Goal: Task Accomplishment & Management: Manage account settings

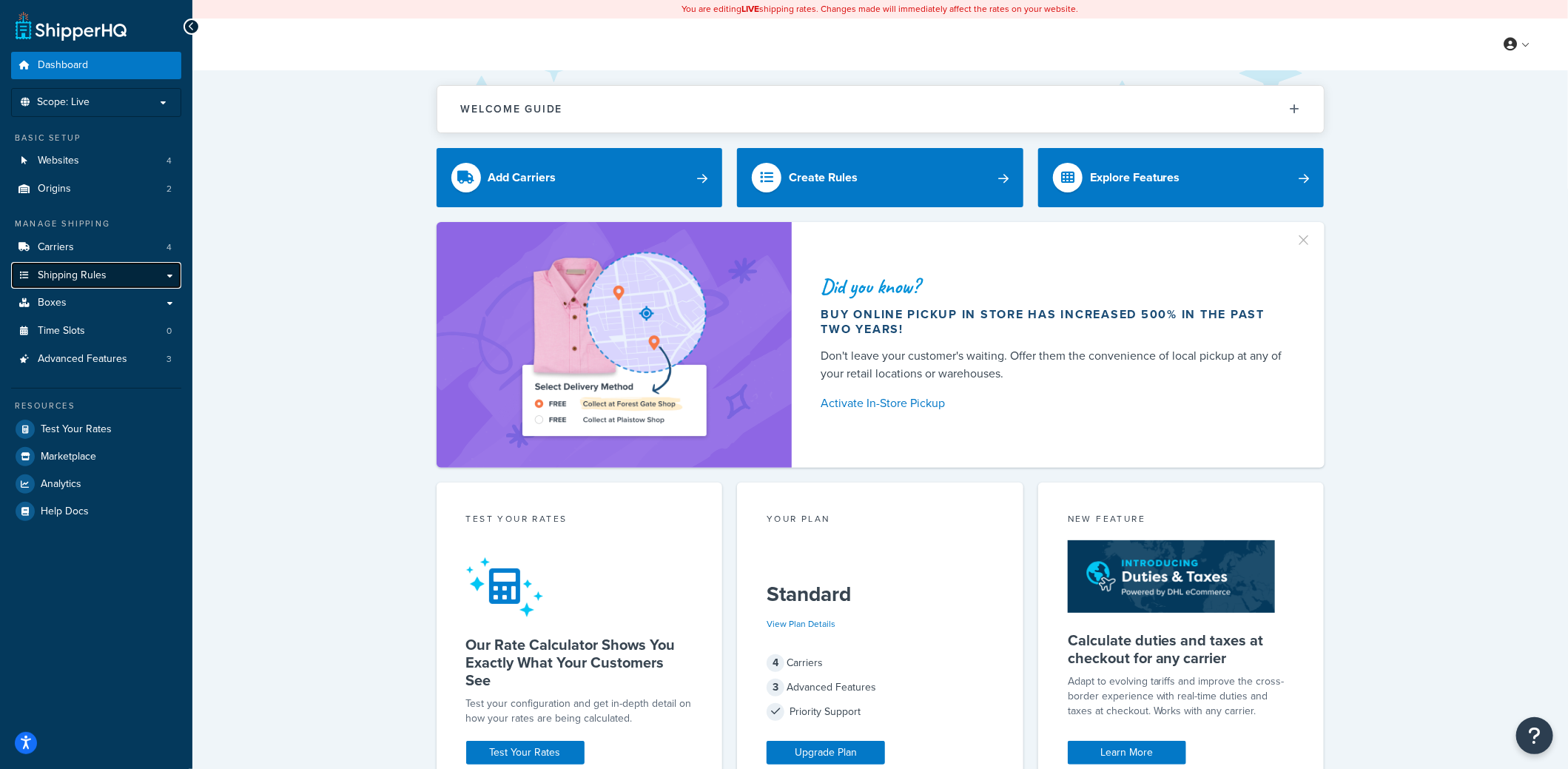
click at [94, 271] on span "Shipping Rules" at bounding box center [72, 276] width 69 height 13
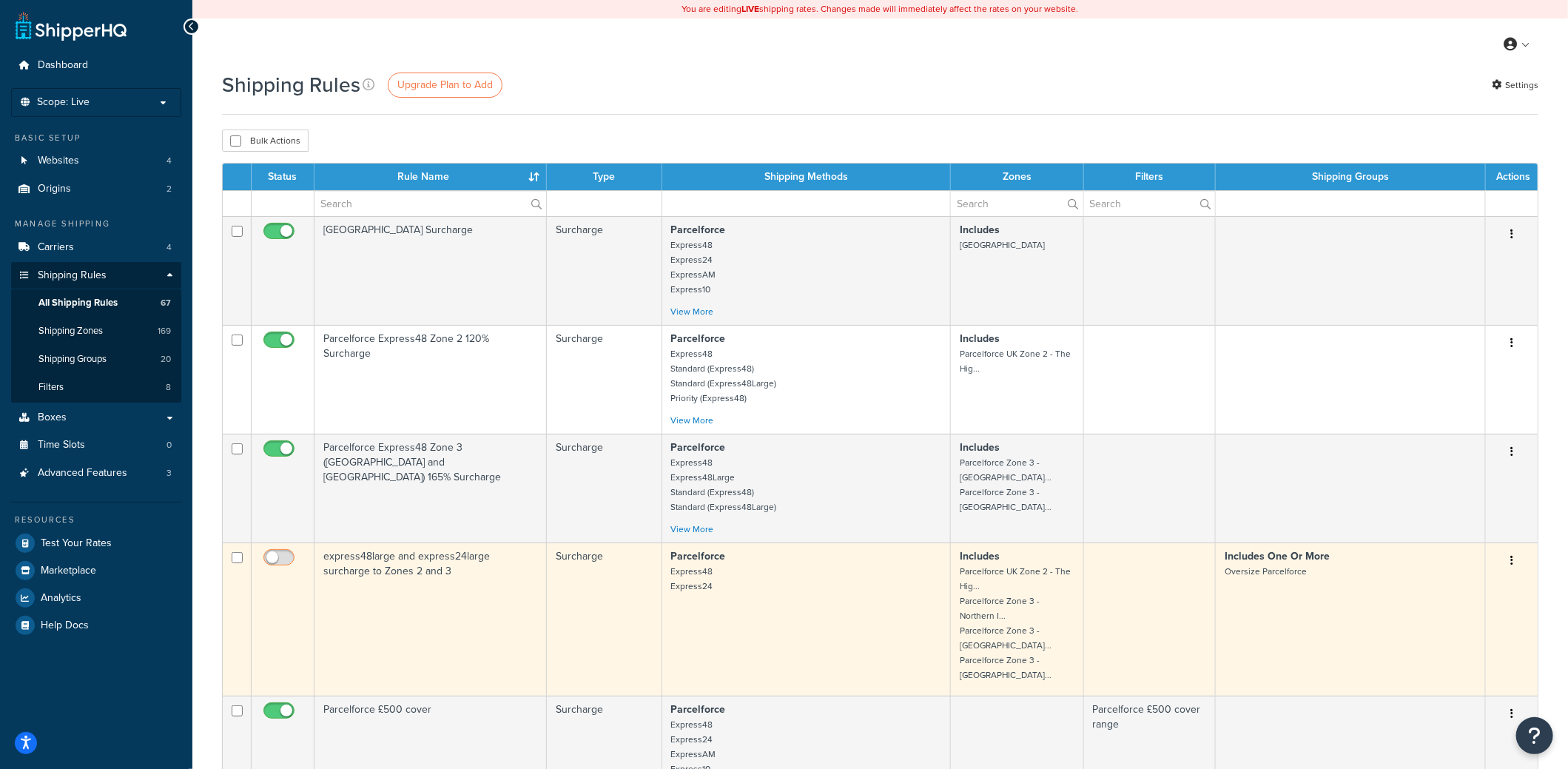
click at [283, 557] on input "checkbox" at bounding box center [281, 562] width 41 height 19
checkbox input "false"
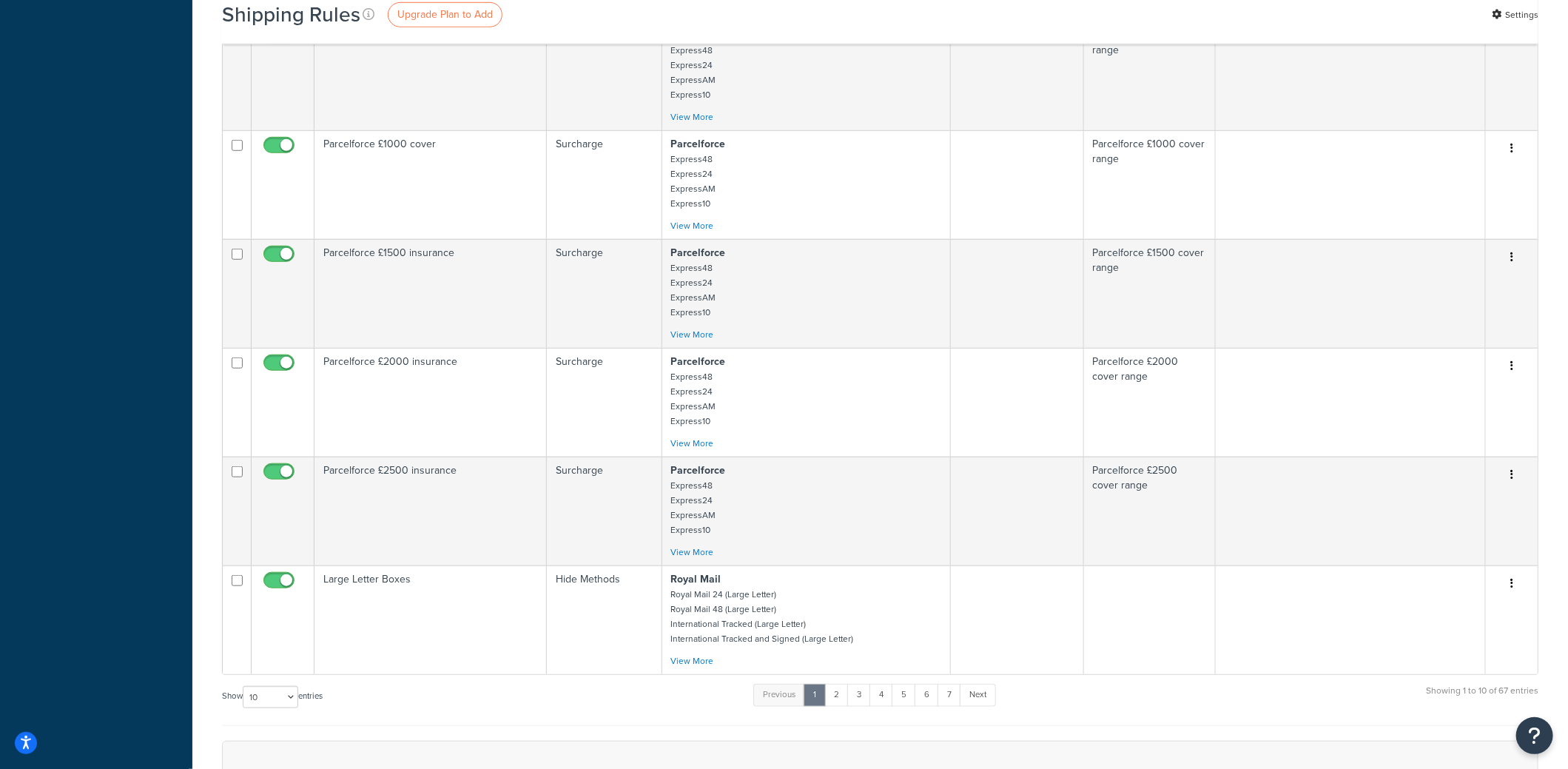
scroll to position [740, 0]
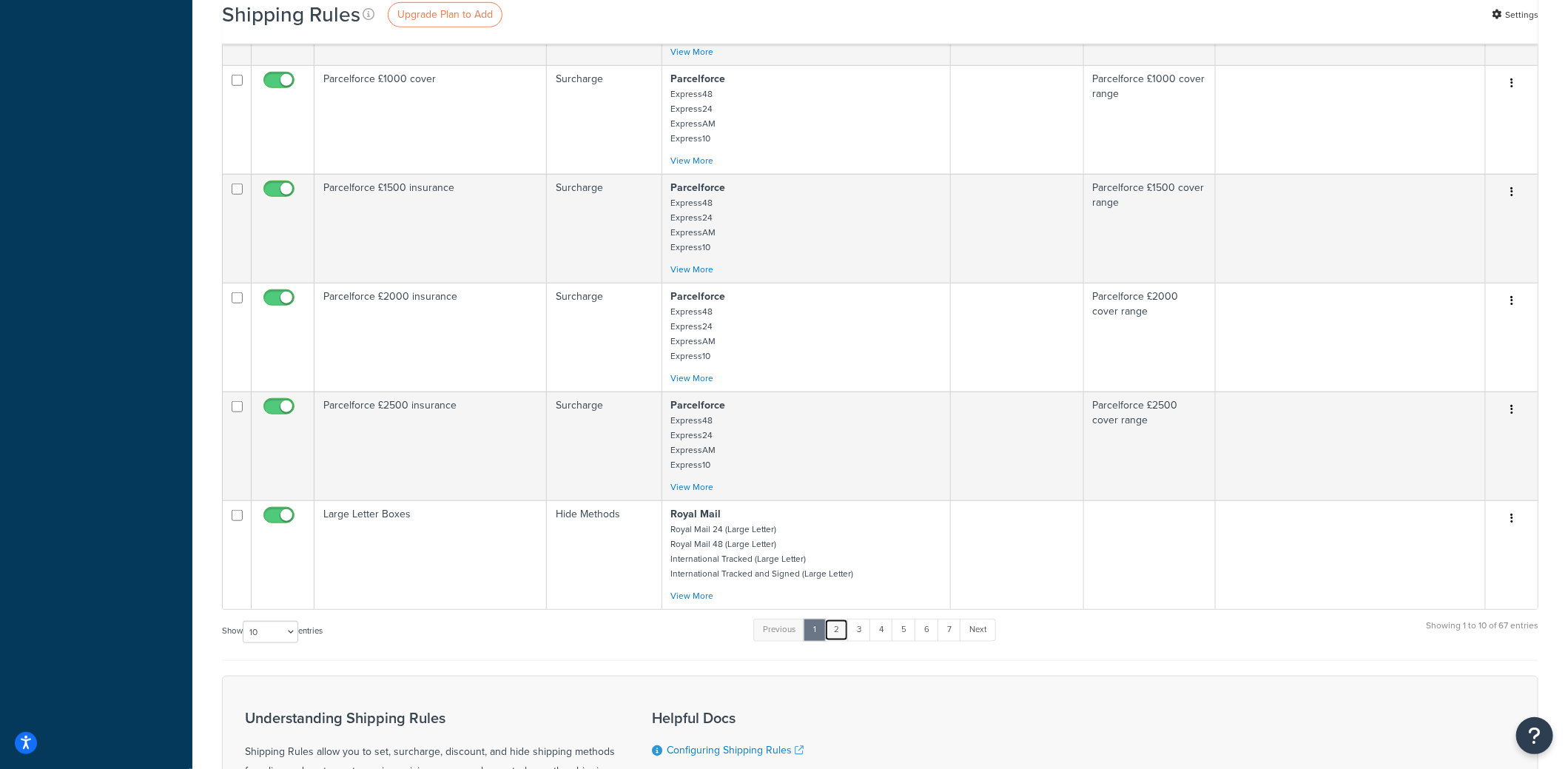
click at [842, 622] on link "2" at bounding box center [836, 630] width 24 height 22
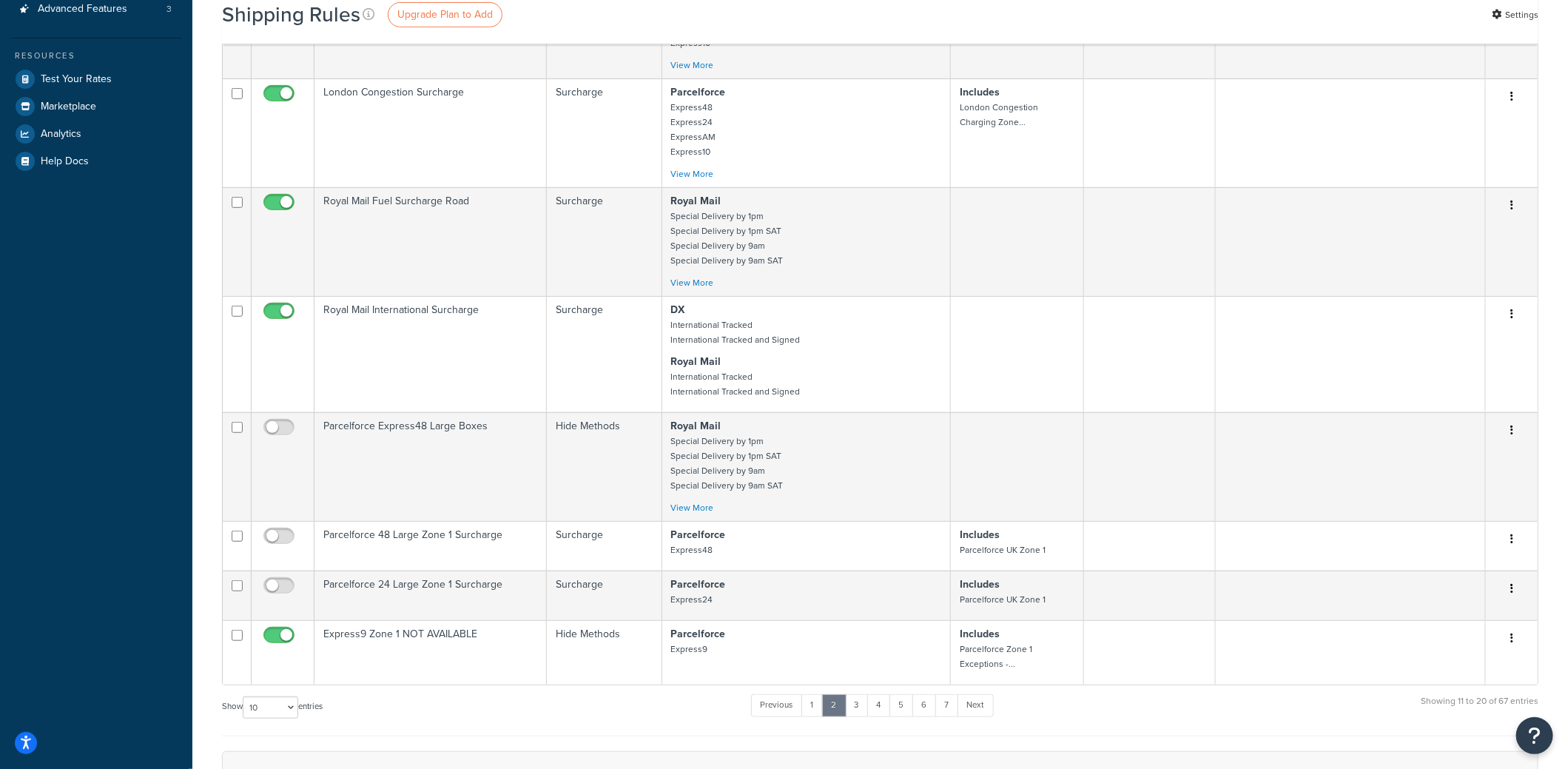
scroll to position [518, 0]
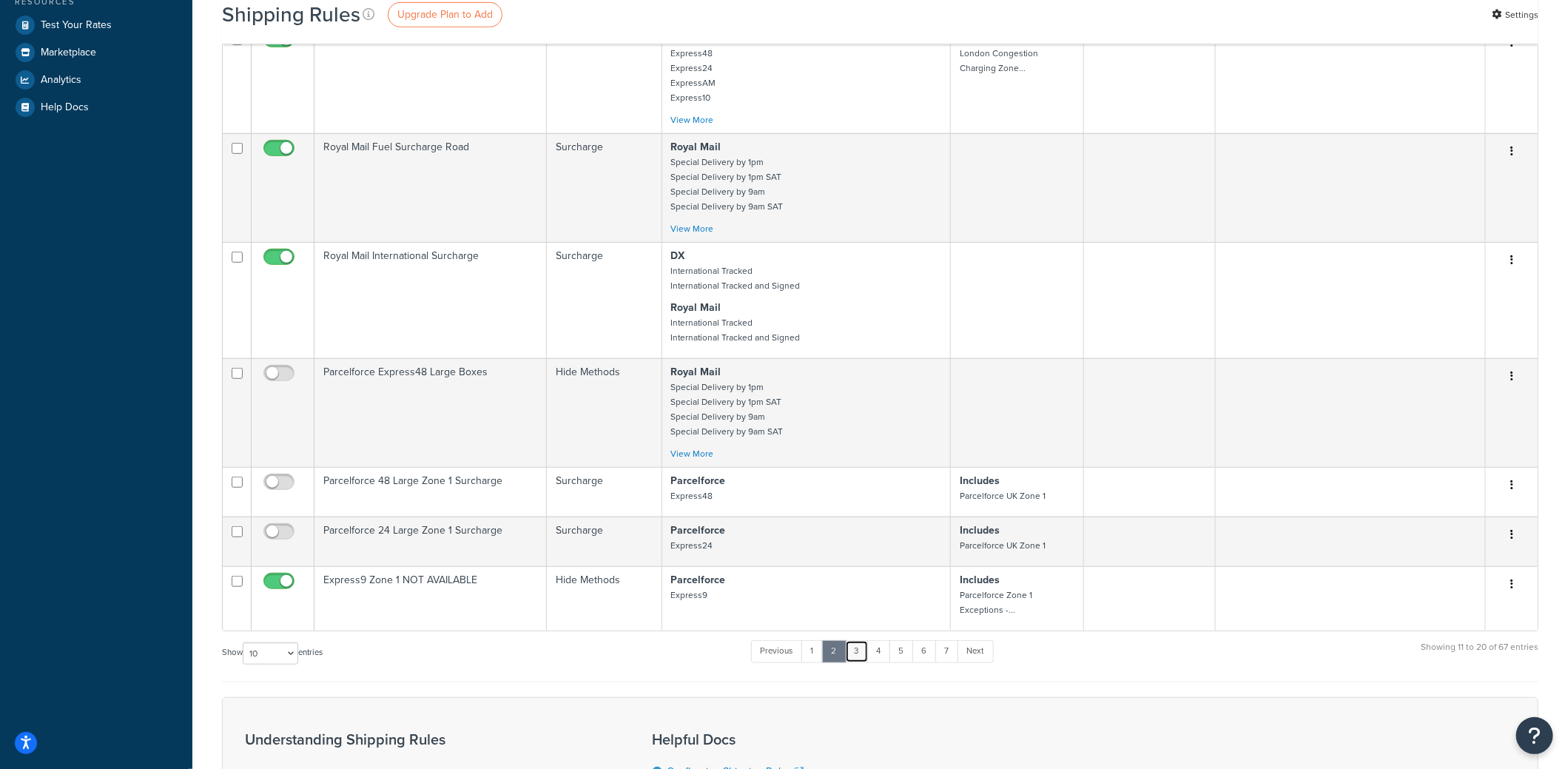
click at [861, 646] on link "3" at bounding box center [857, 651] width 24 height 22
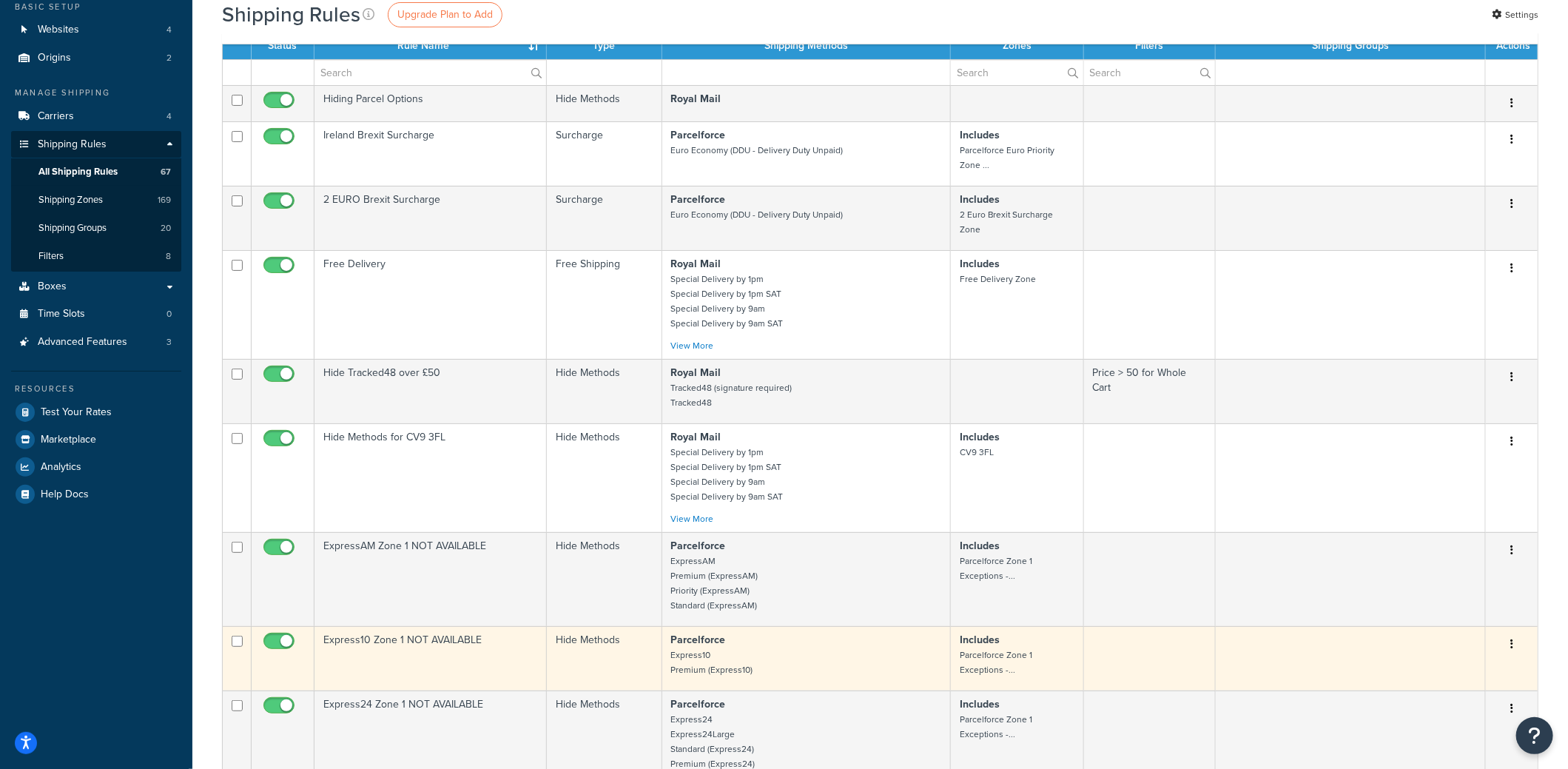
scroll to position [74, 0]
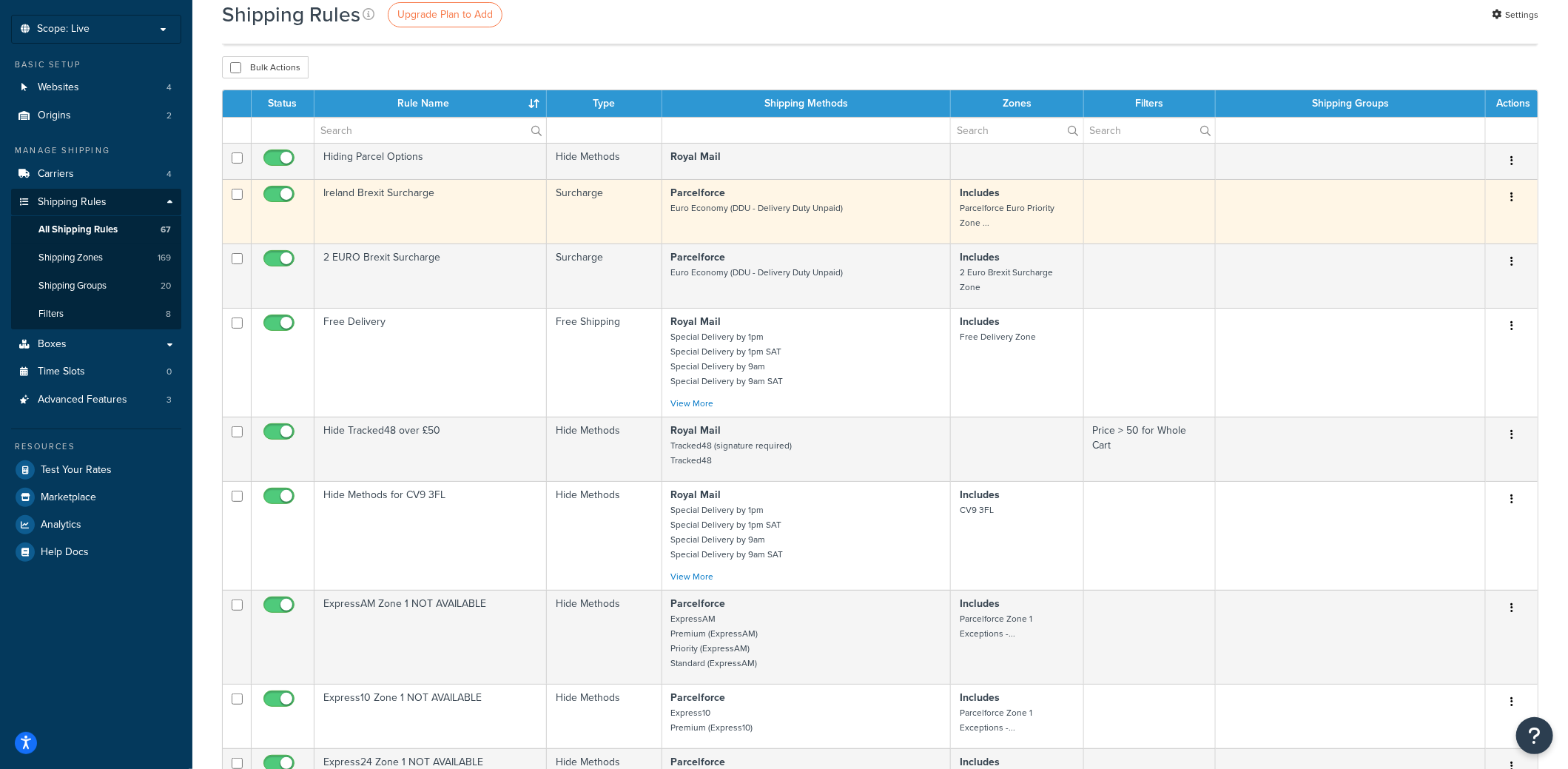
click at [762, 194] on p "Parcelforce Euro Economy (DDU - Delivery Duty Unpaid)" at bounding box center [807, 201] width 271 height 30
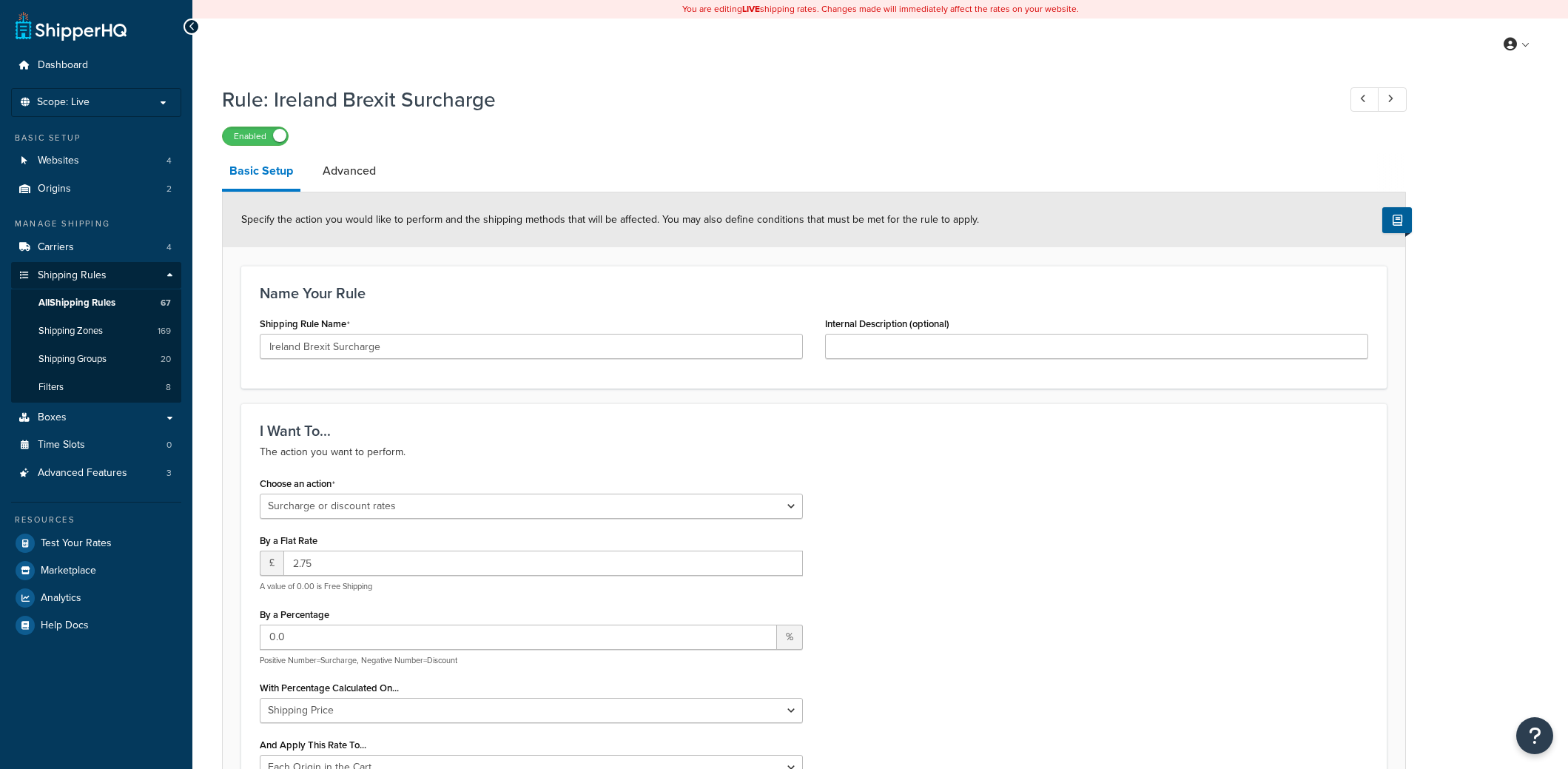
select select "SURCHARGE"
select select "LOCATION"
click at [193, 27] on icon at bounding box center [192, 26] width 7 height 10
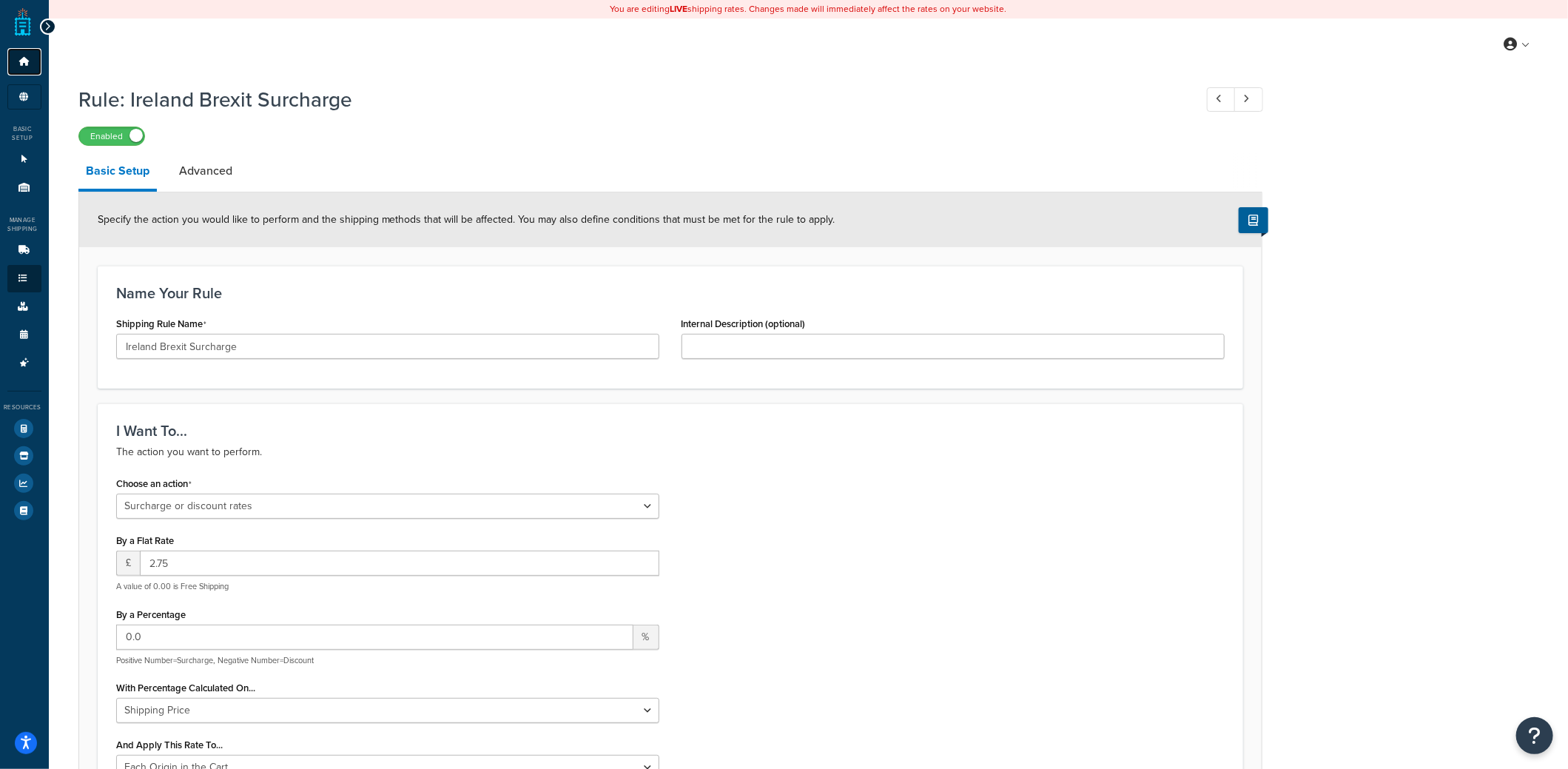
click at [27, 61] on icon at bounding box center [24, 61] width 15 height 9
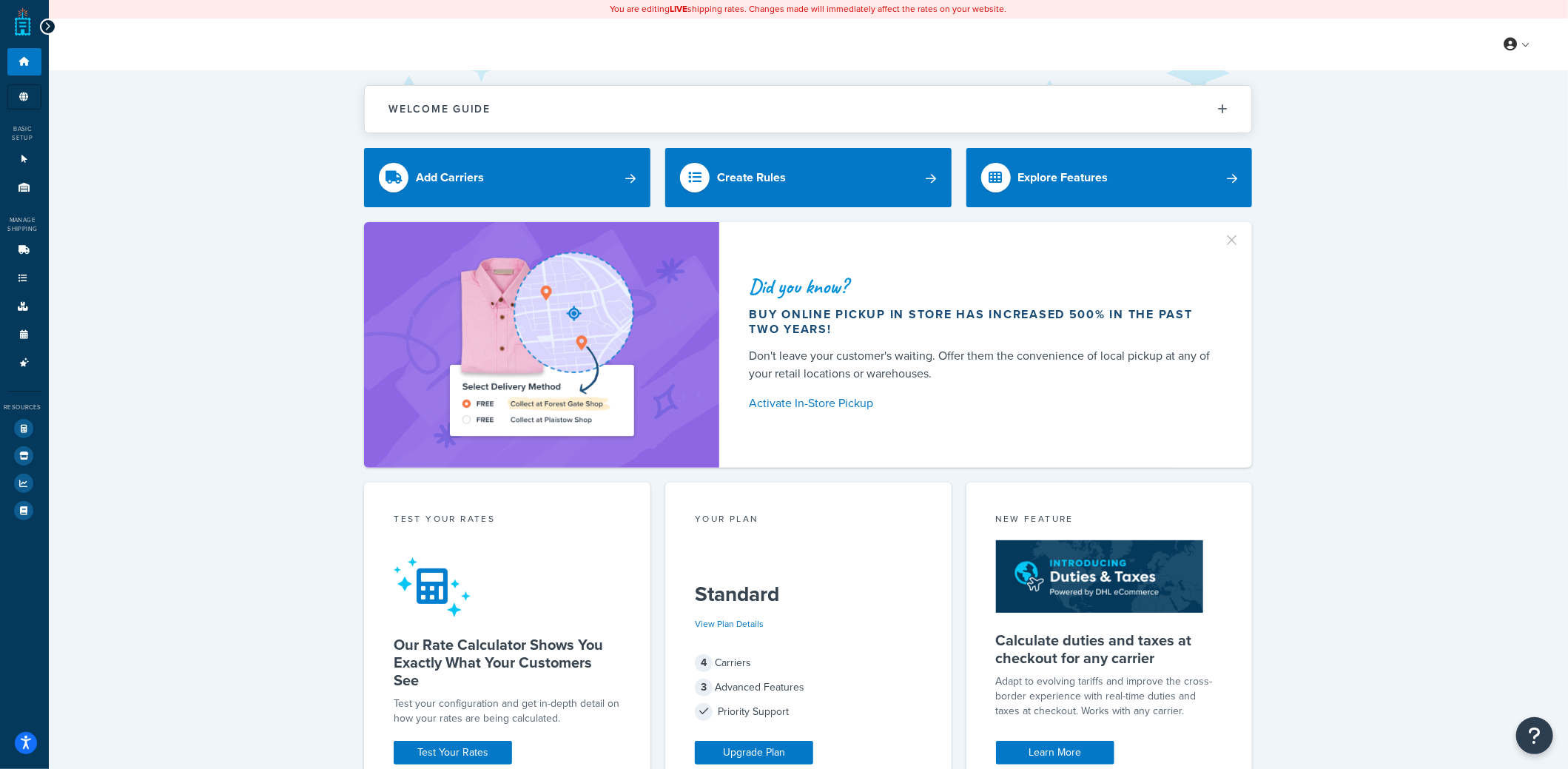
click at [49, 27] on icon at bounding box center [48, 26] width 7 height 10
